Goal: Book appointment/travel/reservation

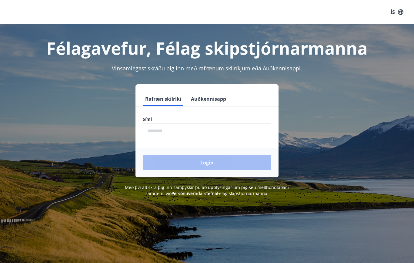
click at [171, 129] on input "phone" at bounding box center [207, 130] width 129 height 15
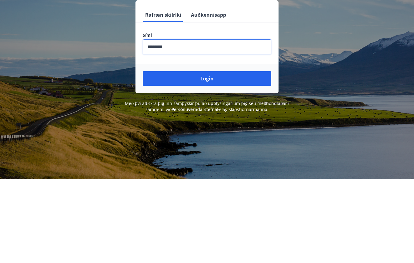
type input "********"
click at [192, 155] on button "Login" at bounding box center [207, 162] width 129 height 15
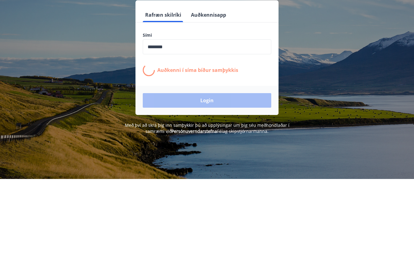
scroll to position [84, 0]
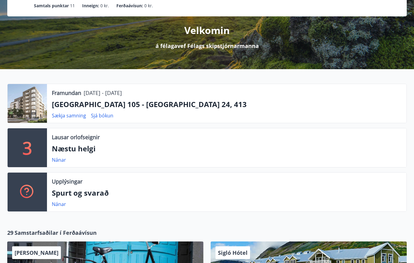
scroll to position [64, 0]
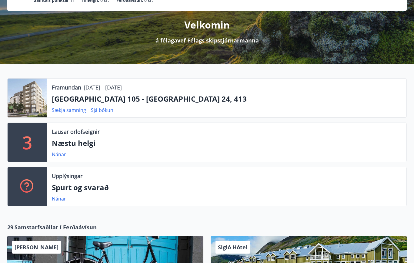
click at [78, 144] on p "Næstu helgi" at bounding box center [227, 143] width 350 height 10
click at [61, 155] on link "Nánar" at bounding box center [59, 154] width 14 height 7
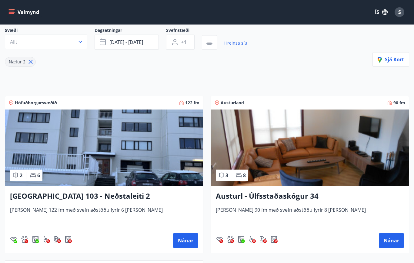
scroll to position [53, 0]
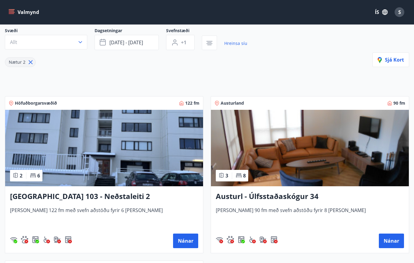
click at [29, 61] on icon at bounding box center [31, 62] width 4 height 4
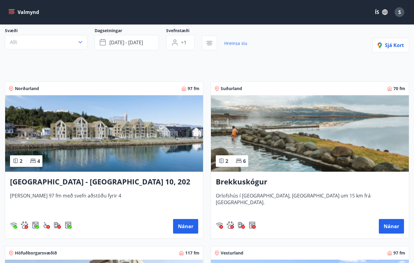
click at [78, 42] on icon "button" at bounding box center [80, 42] width 6 height 6
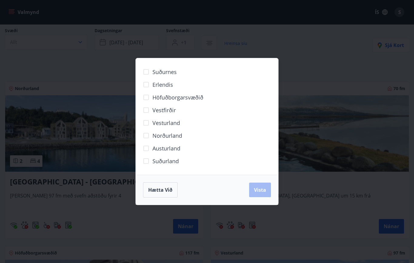
click at [169, 189] on span "Hætta við" at bounding box center [160, 190] width 24 height 7
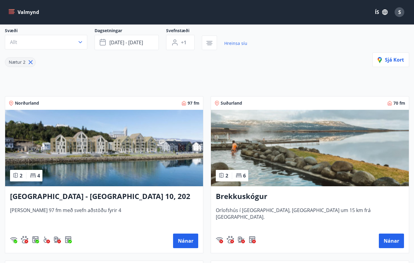
click at [11, 9] on button "Valmynd" at bounding box center [24, 12] width 34 height 11
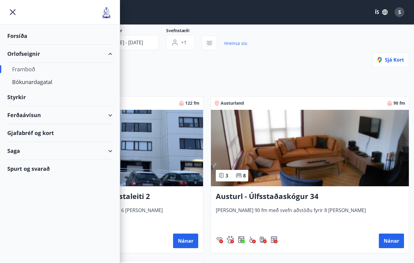
click at [14, 65] on div "Framboð" at bounding box center [60, 69] width 96 height 13
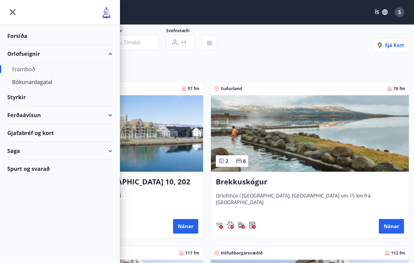
click at [11, 9] on icon "menu" at bounding box center [12, 12] width 11 height 11
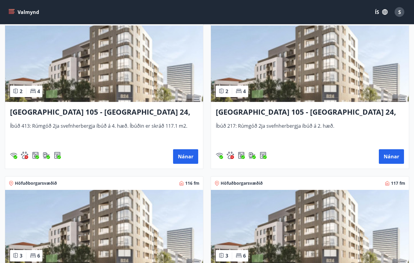
scroll to position [285, 0]
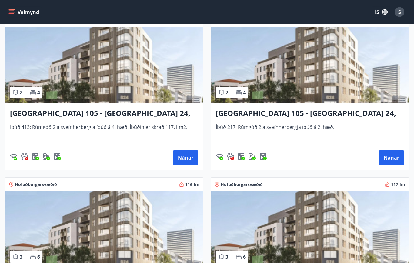
click at [27, 110] on h3 "Reykjavík 105 - Borgartún 24, 413" at bounding box center [104, 113] width 188 height 11
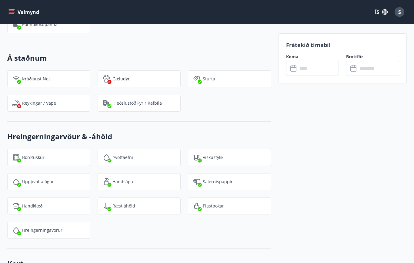
scroll to position [677, 0]
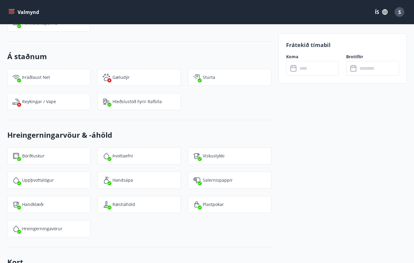
click at [349, 181] on div "Frátekið tímabil Koma ​ ​ Brottför ​ ​" at bounding box center [343, 4] width 128 height 959
click at [286, 234] on div "Frátekið tímabil Koma ​ ​ Brottför ​ ​" at bounding box center [343, 4] width 128 height 959
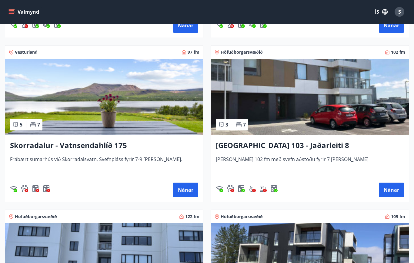
scroll to position [582, 0]
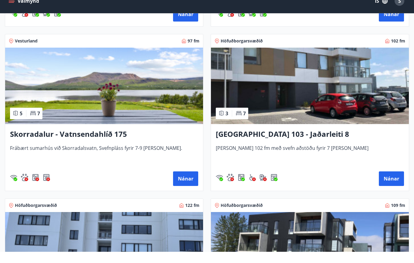
click at [32, 74] on img at bounding box center [104, 97] width 198 height 76
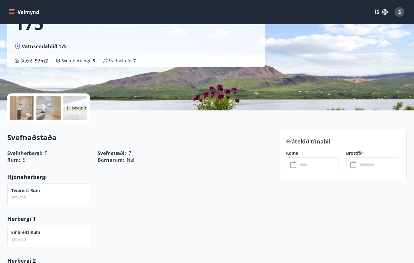
scroll to position [73, 0]
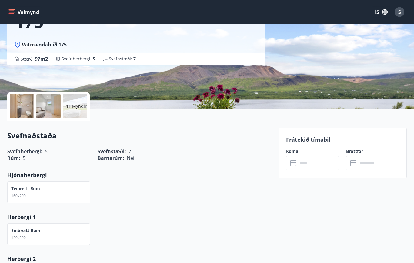
click at [19, 103] on div at bounding box center [22, 106] width 24 height 24
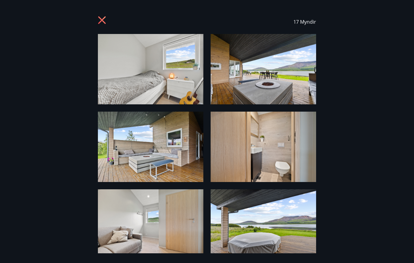
click at [153, 75] on img at bounding box center [151, 69] width 106 height 70
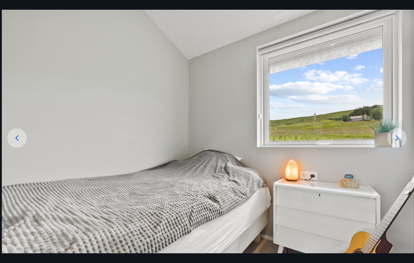
scroll to position [27, 0]
click at [390, 148] on div at bounding box center [397, 138] width 19 height 19
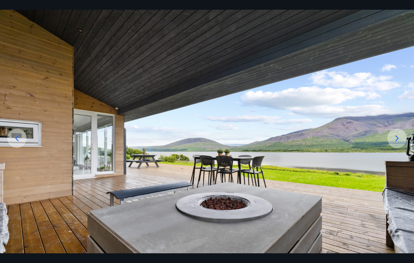
click at [392, 148] on div at bounding box center [397, 138] width 19 height 19
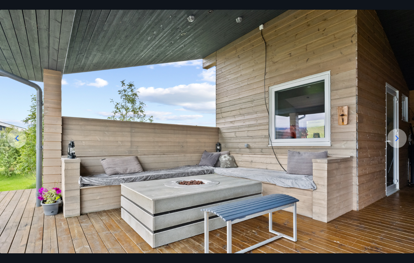
click at [395, 143] on icon at bounding box center [397, 138] width 10 height 10
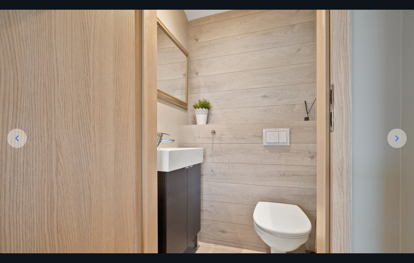
click at [391, 148] on div at bounding box center [397, 138] width 19 height 19
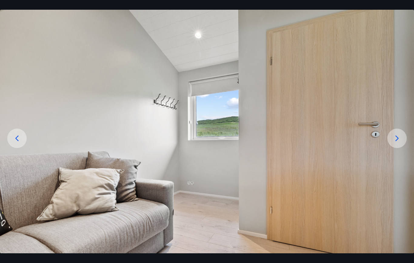
click at [393, 143] on icon at bounding box center [397, 138] width 10 height 10
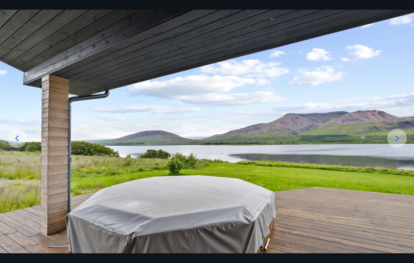
click at [395, 143] on icon at bounding box center [397, 138] width 10 height 10
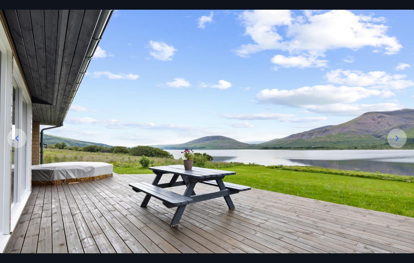
click at [396, 143] on icon at bounding box center [397, 138] width 10 height 10
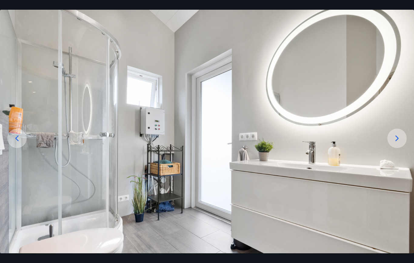
click at [395, 143] on icon at bounding box center [397, 138] width 10 height 10
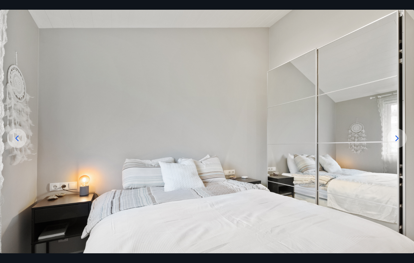
click at [398, 141] on icon at bounding box center [397, 138] width 3 height 6
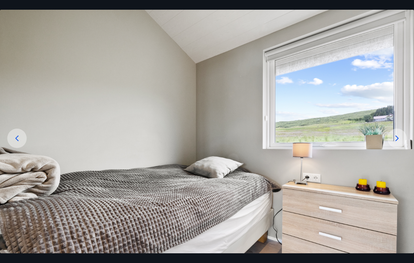
click at [396, 143] on icon at bounding box center [397, 138] width 10 height 10
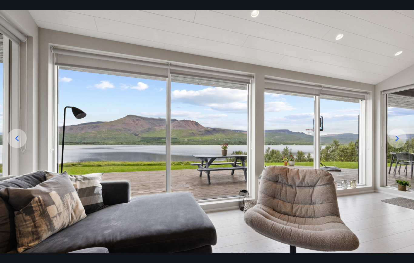
click at [390, 148] on div at bounding box center [397, 138] width 19 height 19
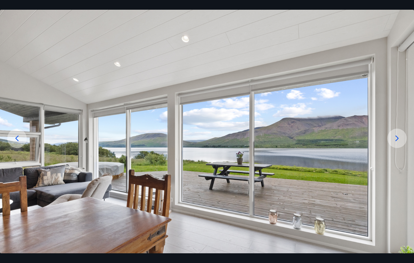
click at [394, 143] on icon at bounding box center [397, 138] width 10 height 10
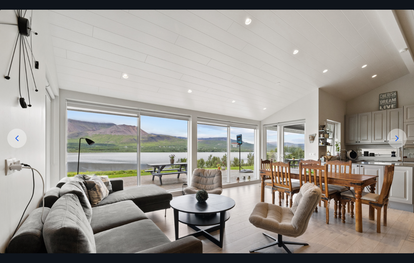
click at [392, 148] on div at bounding box center [397, 138] width 19 height 19
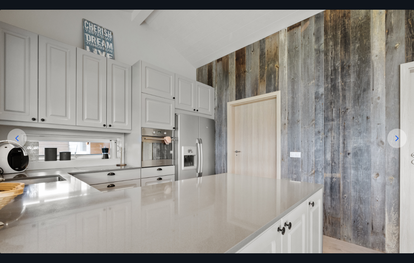
click at [393, 143] on icon at bounding box center [397, 138] width 10 height 10
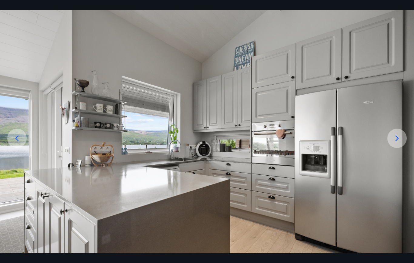
click at [393, 143] on icon at bounding box center [397, 138] width 10 height 10
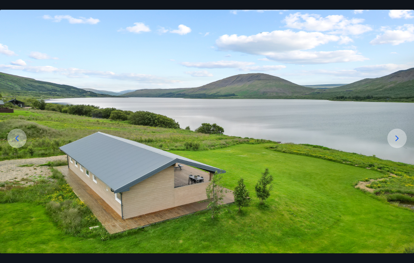
click at [395, 143] on icon at bounding box center [397, 138] width 10 height 10
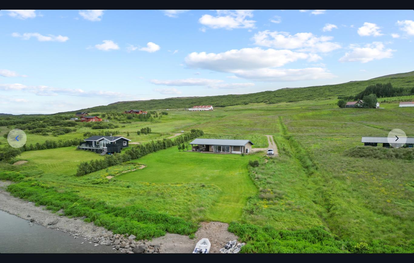
click at [392, 154] on img at bounding box center [207, 162] width 414 height 311
click at [394, 154] on img at bounding box center [207, 162] width 414 height 311
click at [396, 152] on img at bounding box center [207, 162] width 414 height 311
click at [399, 155] on img at bounding box center [207, 162] width 414 height 311
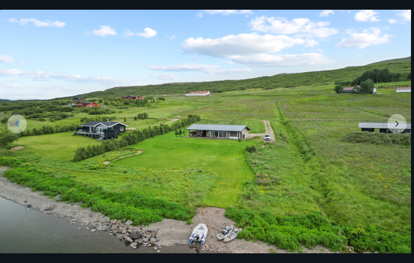
scroll to position [43, 0]
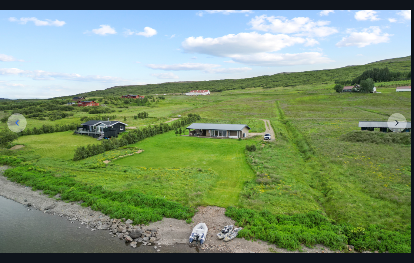
click at [392, 142] on img at bounding box center [204, 146] width 414 height 311
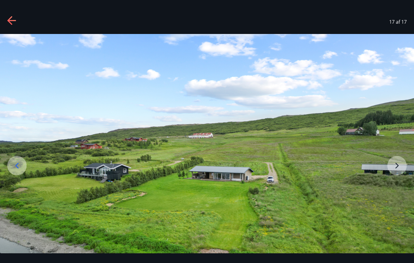
scroll to position [0, 0]
click at [9, 22] on icon at bounding box center [9, 20] width 5 height 8
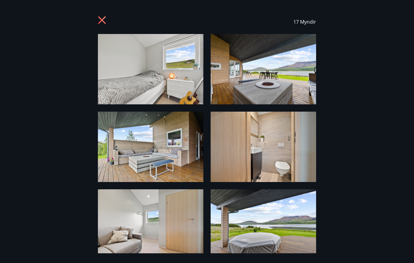
click at [100, 21] on icon at bounding box center [103, 21] width 10 height 10
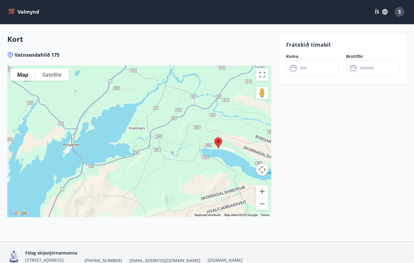
scroll to position [870, 0]
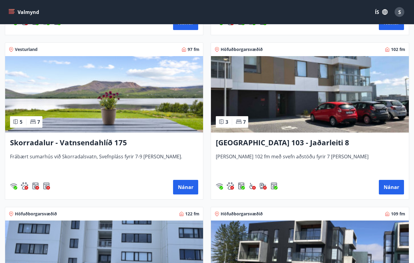
scroll to position [591, 0]
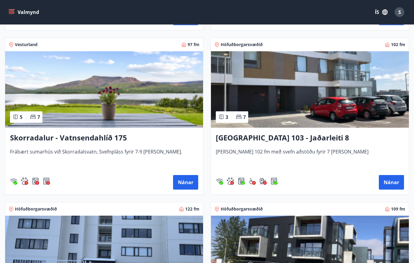
click at [188, 99] on img at bounding box center [104, 89] width 198 height 76
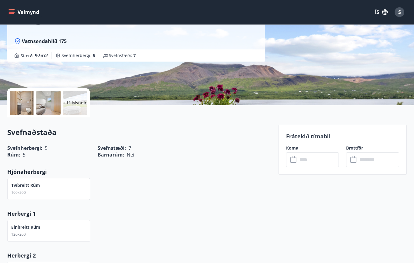
scroll to position [76, 0]
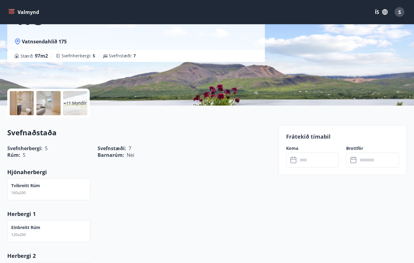
click at [76, 99] on div "+11 Myndir" at bounding box center [75, 103] width 24 height 24
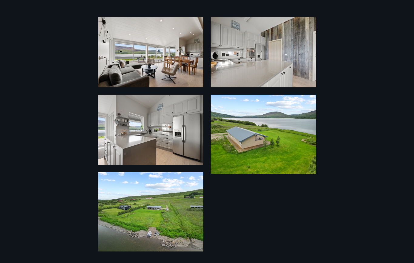
scroll to position [483, 0]
click at [169, 210] on img at bounding box center [151, 211] width 106 height 79
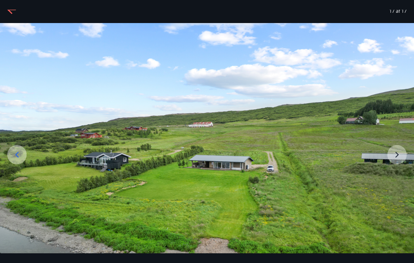
scroll to position [12, 0]
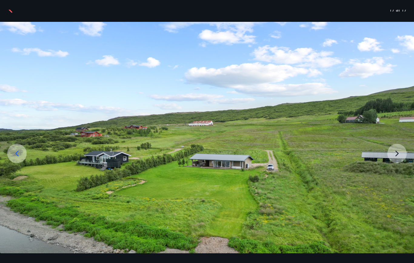
click at [16, 163] on div at bounding box center [16, 153] width 19 height 19
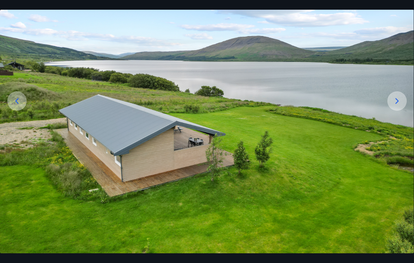
scroll to position [63, 0]
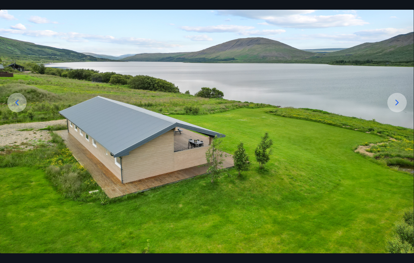
click at [15, 107] on icon at bounding box center [17, 103] width 10 height 10
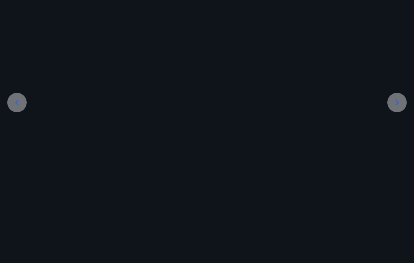
scroll to position [57, 0]
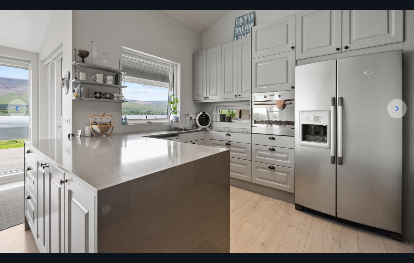
click at [16, 113] on icon at bounding box center [17, 109] width 10 height 10
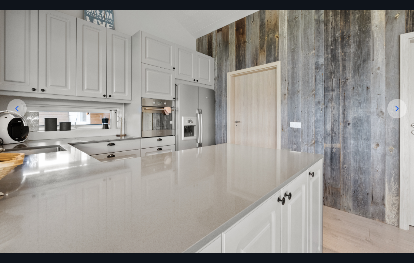
click at [15, 113] on icon at bounding box center [17, 109] width 10 height 10
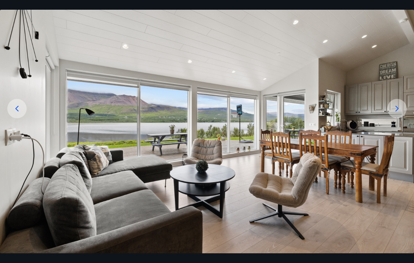
click at [15, 113] on icon at bounding box center [17, 109] width 10 height 10
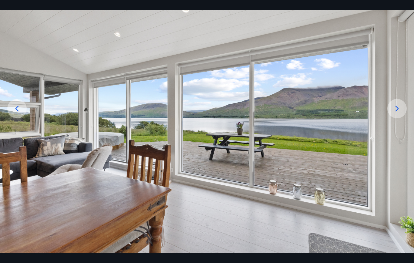
click at [14, 113] on icon at bounding box center [17, 109] width 10 height 10
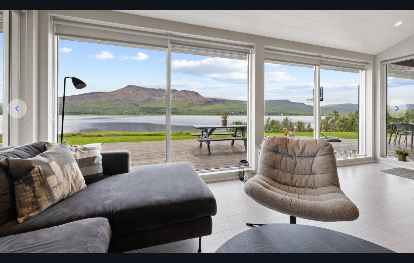
click at [17, 111] on icon at bounding box center [16, 109] width 3 height 6
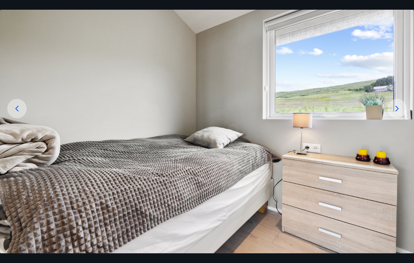
click at [13, 113] on icon at bounding box center [17, 109] width 10 height 10
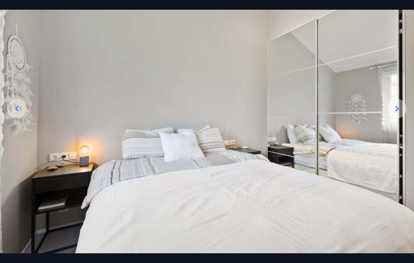
click at [15, 113] on icon at bounding box center [17, 109] width 10 height 10
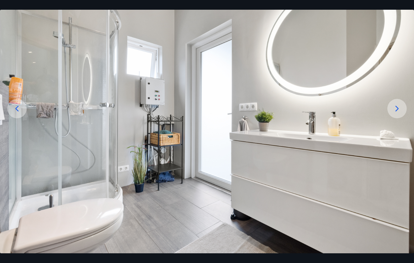
click at [17, 111] on icon at bounding box center [16, 109] width 3 height 6
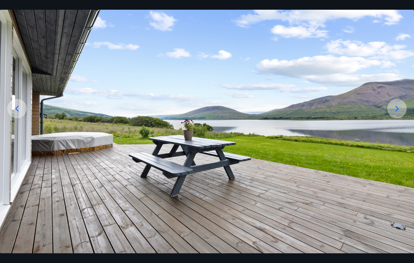
click at [17, 111] on icon at bounding box center [16, 109] width 3 height 6
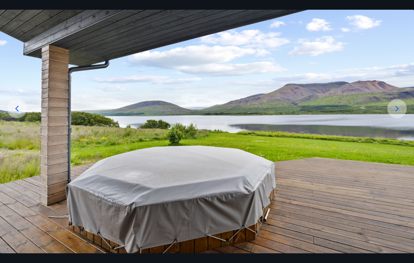
click at [19, 113] on icon at bounding box center [17, 109] width 10 height 10
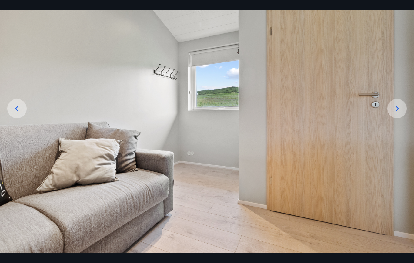
click at [19, 113] on icon at bounding box center [17, 109] width 10 height 10
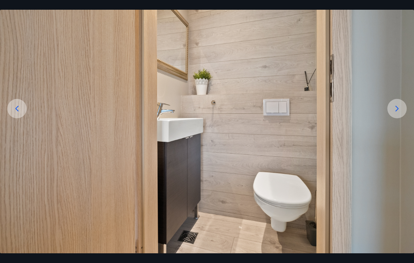
click at [18, 113] on icon at bounding box center [17, 109] width 10 height 10
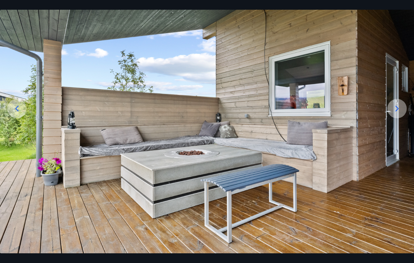
click at [19, 113] on icon at bounding box center [17, 109] width 10 height 10
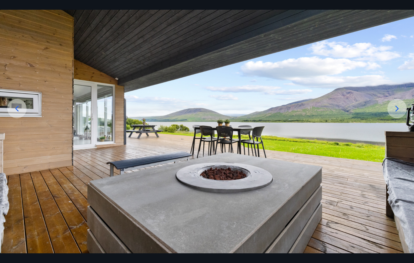
click at [19, 113] on icon at bounding box center [17, 109] width 10 height 10
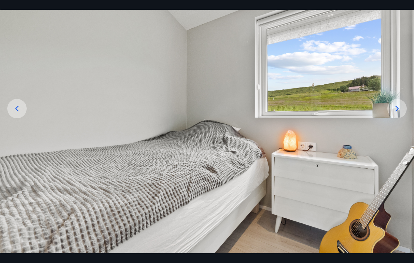
click at [20, 113] on icon at bounding box center [17, 109] width 10 height 10
click at [19, 113] on icon at bounding box center [17, 109] width 10 height 10
click at [18, 113] on icon at bounding box center [17, 109] width 10 height 10
click at [13, 113] on icon at bounding box center [17, 109] width 10 height 10
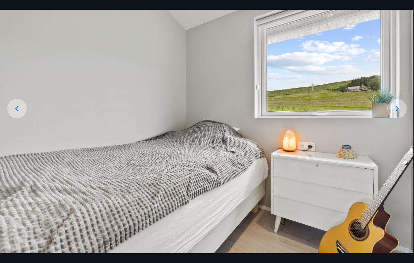
click at [15, 113] on icon at bounding box center [17, 109] width 10 height 10
click at [14, 113] on icon at bounding box center [17, 109] width 10 height 10
click at [397, 111] on icon at bounding box center [397, 109] width 3 height 6
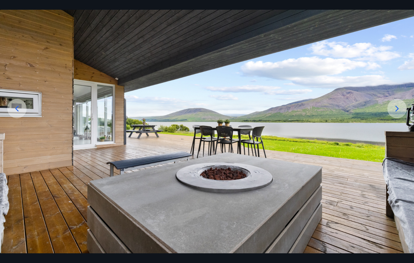
click at [393, 113] on icon at bounding box center [397, 109] width 10 height 10
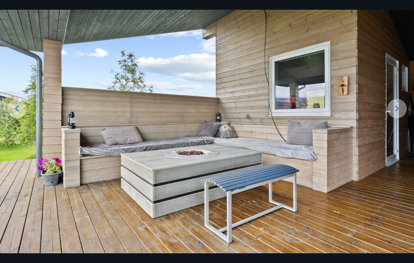
click at [397, 111] on icon at bounding box center [397, 109] width 3 height 6
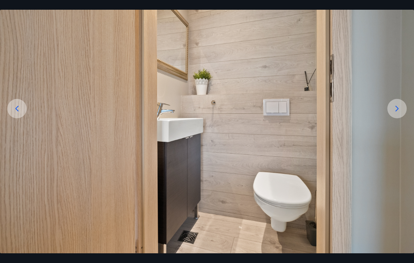
click at [401, 113] on icon at bounding box center [397, 109] width 10 height 10
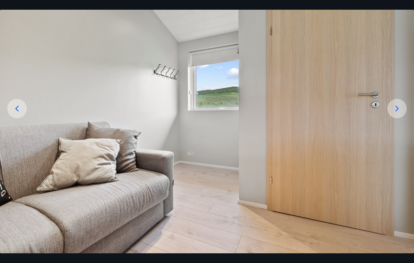
click at [402, 113] on icon at bounding box center [397, 109] width 10 height 10
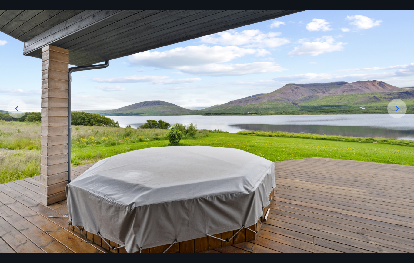
click at [401, 113] on icon at bounding box center [397, 109] width 10 height 10
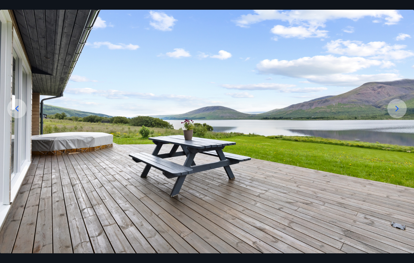
click at [401, 113] on icon at bounding box center [397, 109] width 10 height 10
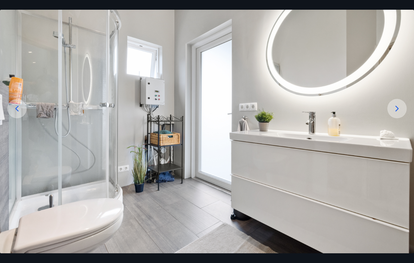
click at [397, 113] on icon at bounding box center [397, 109] width 10 height 10
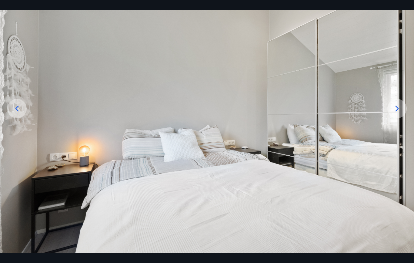
click at [398, 113] on icon at bounding box center [397, 109] width 10 height 10
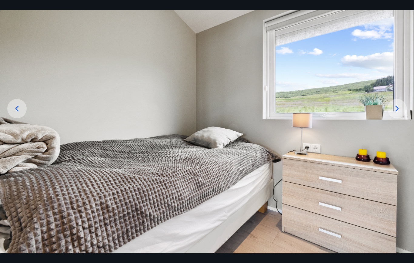
click at [397, 113] on icon at bounding box center [397, 109] width 10 height 10
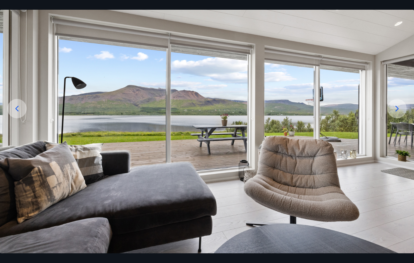
click at [395, 113] on icon at bounding box center [397, 109] width 10 height 10
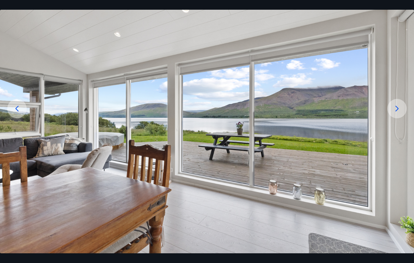
click at [400, 113] on icon at bounding box center [397, 109] width 10 height 10
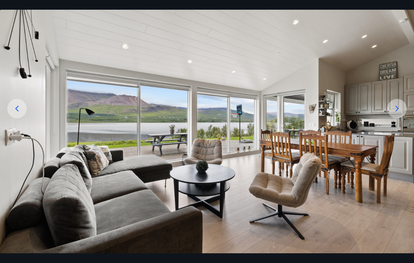
click at [399, 113] on icon at bounding box center [397, 109] width 10 height 10
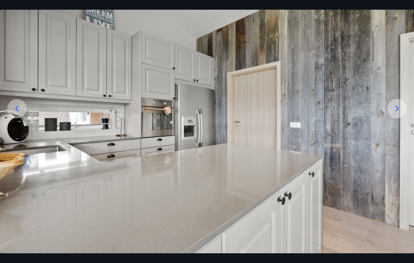
click at [402, 113] on icon at bounding box center [397, 109] width 10 height 10
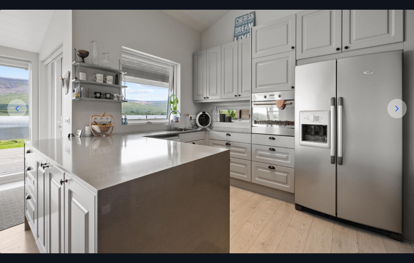
click at [400, 113] on icon at bounding box center [397, 109] width 10 height 10
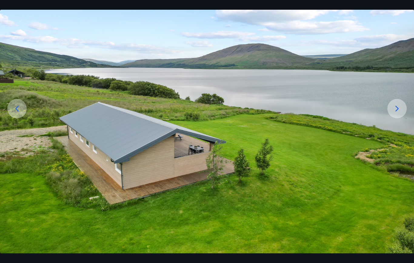
click at [395, 113] on icon at bounding box center [397, 109] width 10 height 10
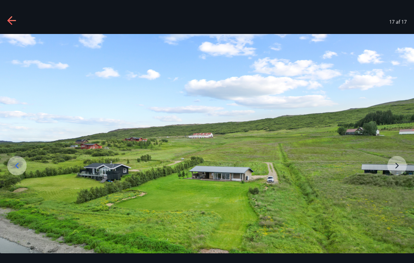
scroll to position [0, 0]
click at [10, 20] on icon at bounding box center [12, 21] width 10 height 10
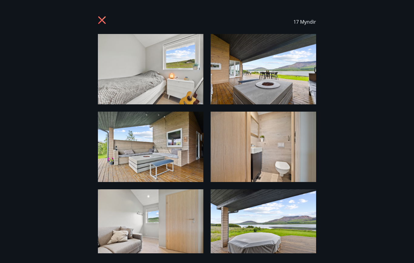
click at [103, 17] on icon at bounding box center [103, 21] width 10 height 10
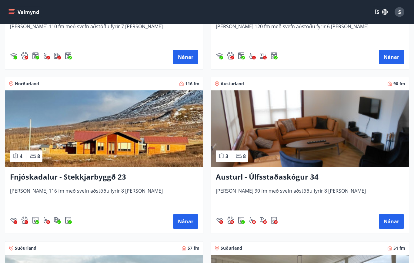
scroll to position [1209, 0]
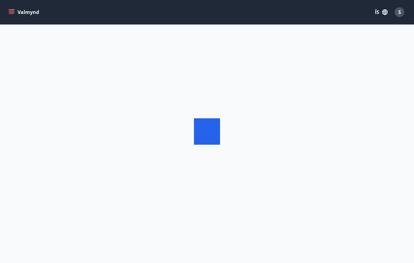
scroll to position [30, 0]
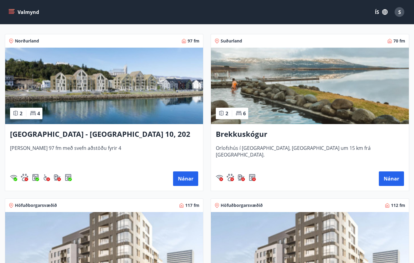
click at [293, 100] on img at bounding box center [310, 86] width 198 height 76
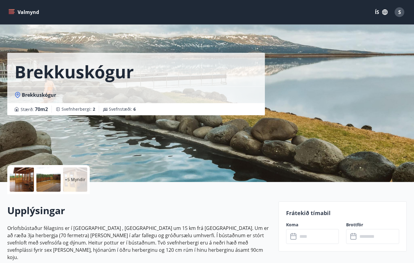
click at [21, 176] on div at bounding box center [22, 179] width 24 height 24
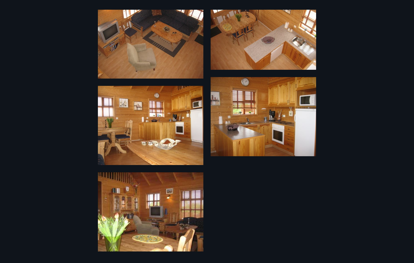
scroll to position [294, 0]
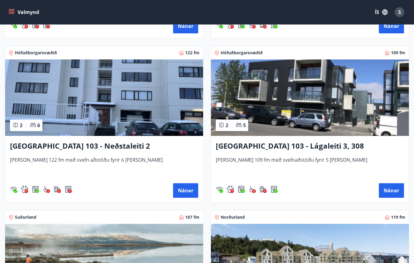
scroll to position [752, 0]
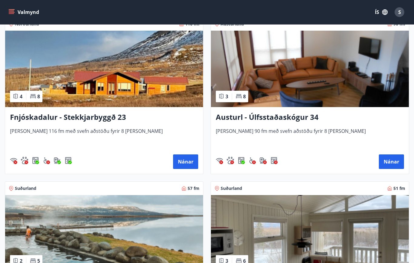
click at [35, 69] on img at bounding box center [104, 69] width 198 height 76
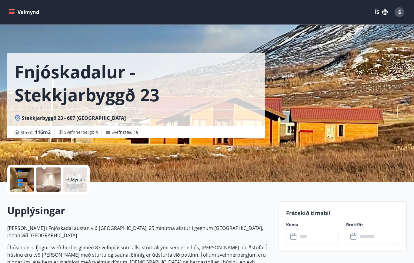
click at [21, 175] on div at bounding box center [22, 179] width 24 height 24
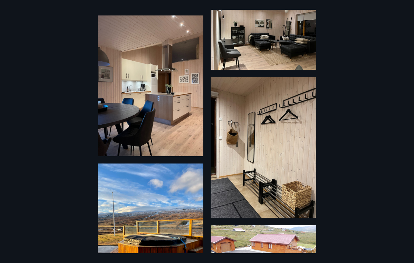
scroll to position [486, 0]
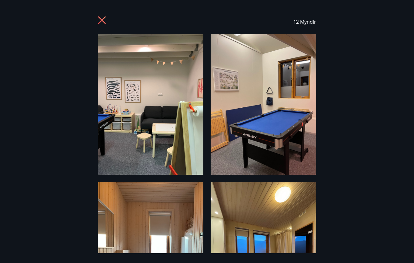
scroll to position [30, 0]
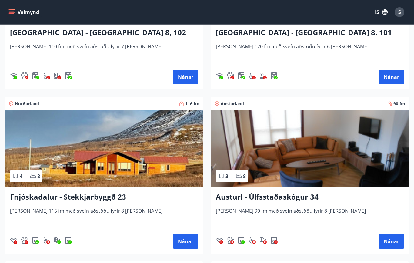
click at [346, 159] on img at bounding box center [310, 148] width 198 height 76
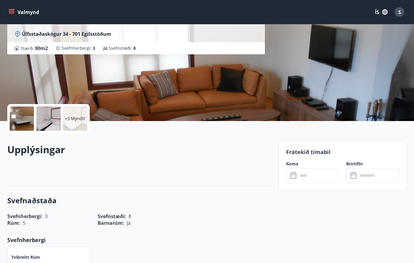
click at [17, 116] on div at bounding box center [22, 119] width 24 height 24
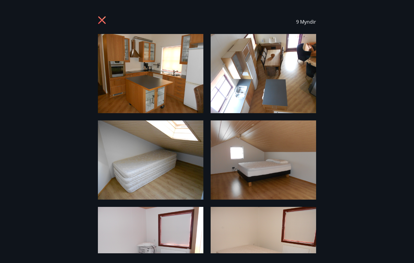
click at [100, 23] on icon at bounding box center [102, 20] width 8 height 8
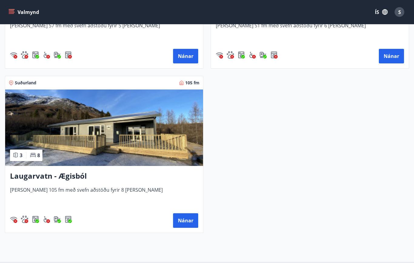
scroll to position [1539, 0]
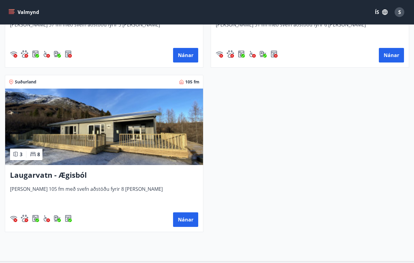
click at [42, 122] on img at bounding box center [104, 127] width 198 height 76
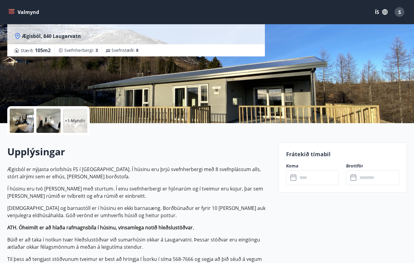
scroll to position [59, 0]
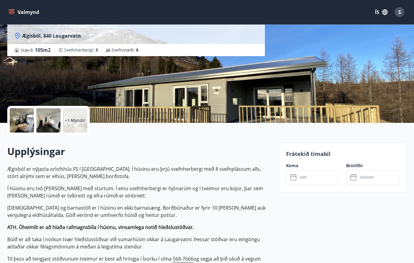
click at [24, 116] on div at bounding box center [22, 120] width 24 height 24
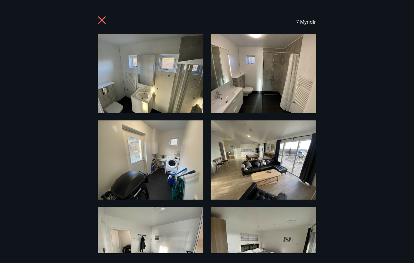
scroll to position [0, 0]
click at [311, 213] on img at bounding box center [264, 246] width 106 height 79
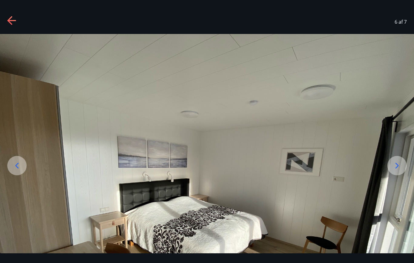
click at [13, 19] on icon at bounding box center [12, 21] width 10 height 10
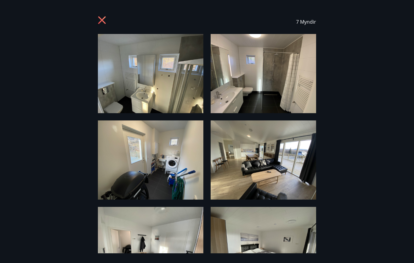
click at [99, 23] on icon at bounding box center [102, 20] width 8 height 8
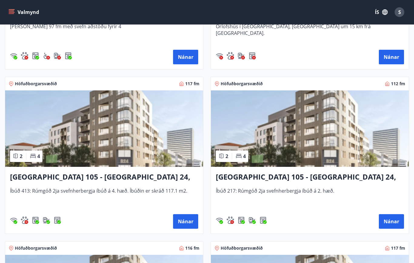
scroll to position [220, 0]
